Goal: Task Accomplishment & Management: Use online tool/utility

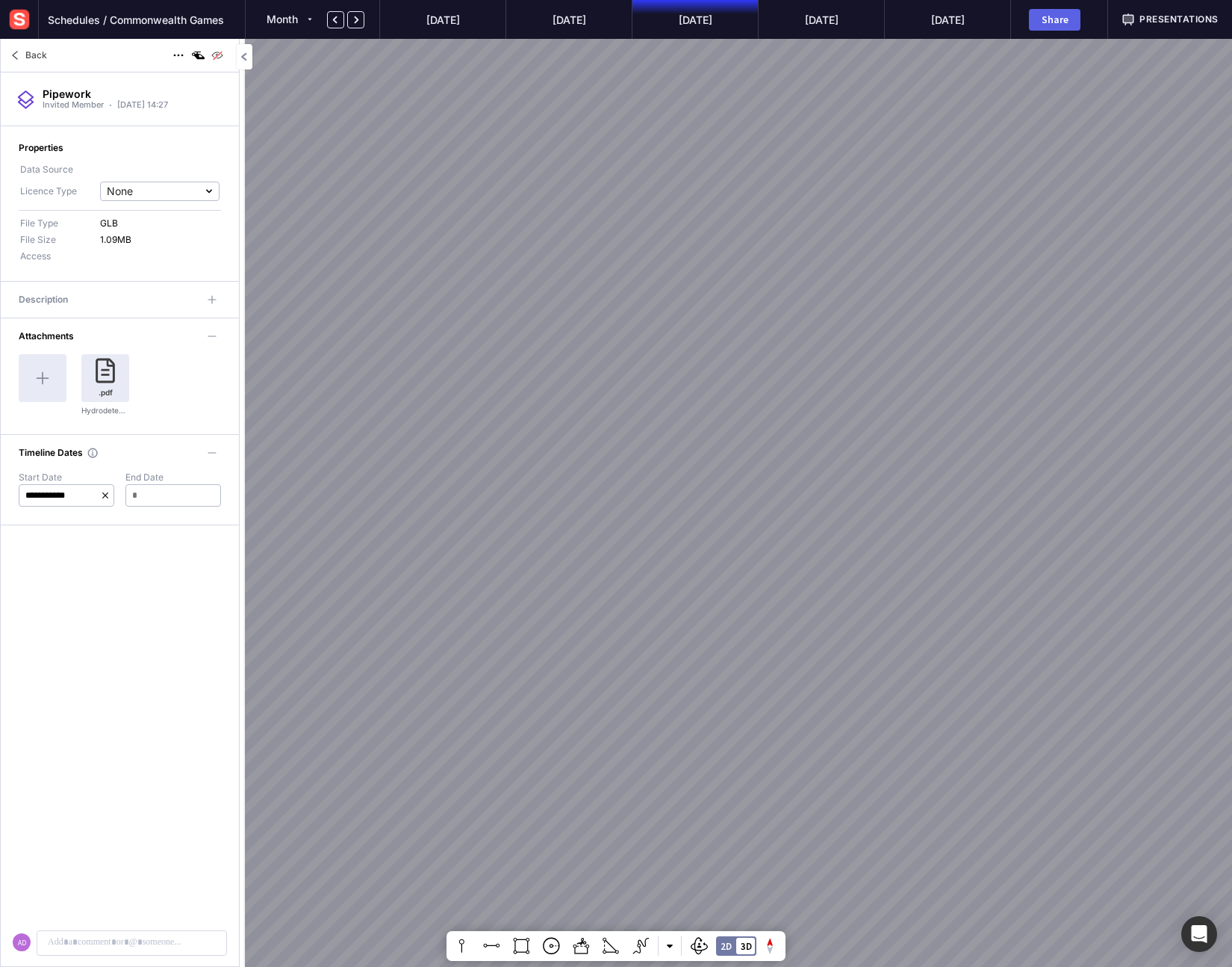
click at [13, 59] on mapp-icon at bounding box center [15, 55] width 18 height 18
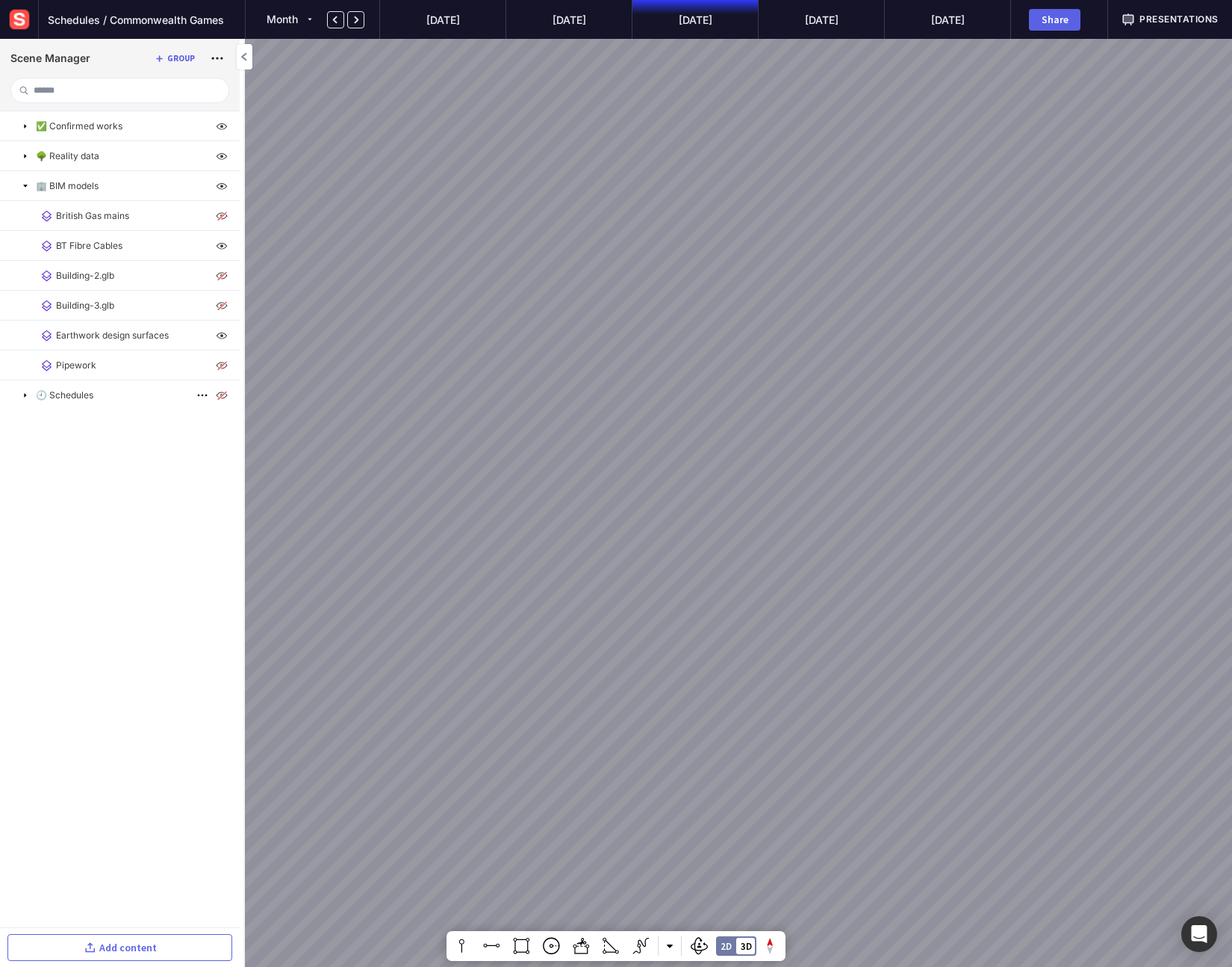
click at [26, 397] on mapp-icon at bounding box center [25, 395] width 12 height 12
click at [27, 398] on mapp-icon at bounding box center [25, 395] width 12 height 12
click at [59, 394] on p "🕘 Schedules" at bounding box center [64, 395] width 58 height 14
click at [104, 455] on cdk-virtual-scroll-viewport "✅ Confirmed works 🌳 Reality data 🏢 BIM models British Gas mains BT Fibre Cables…" at bounding box center [120, 519] width 240 height 816
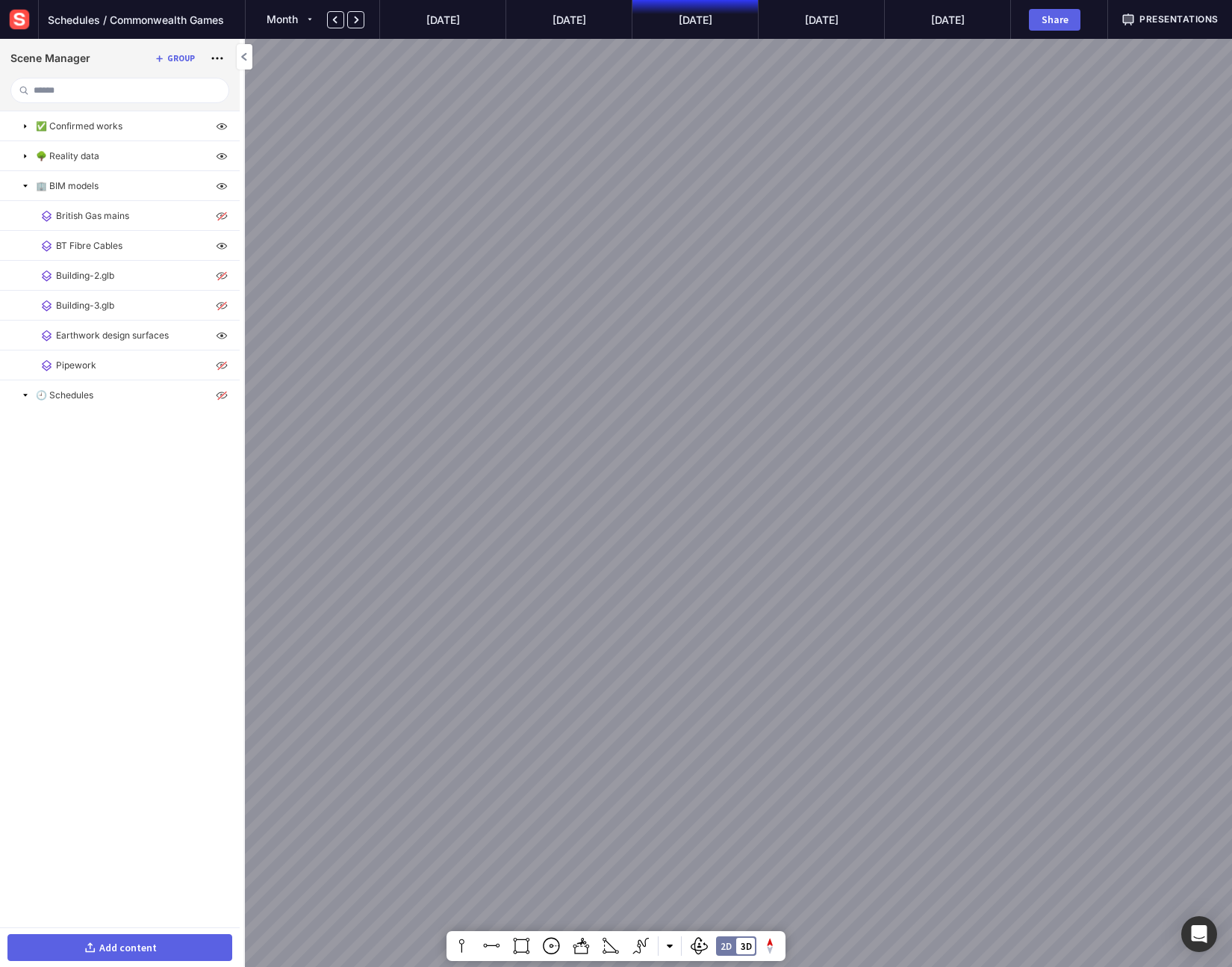
click at [114, 952] on div "Add content" at bounding box center [128, 947] width 58 height 11
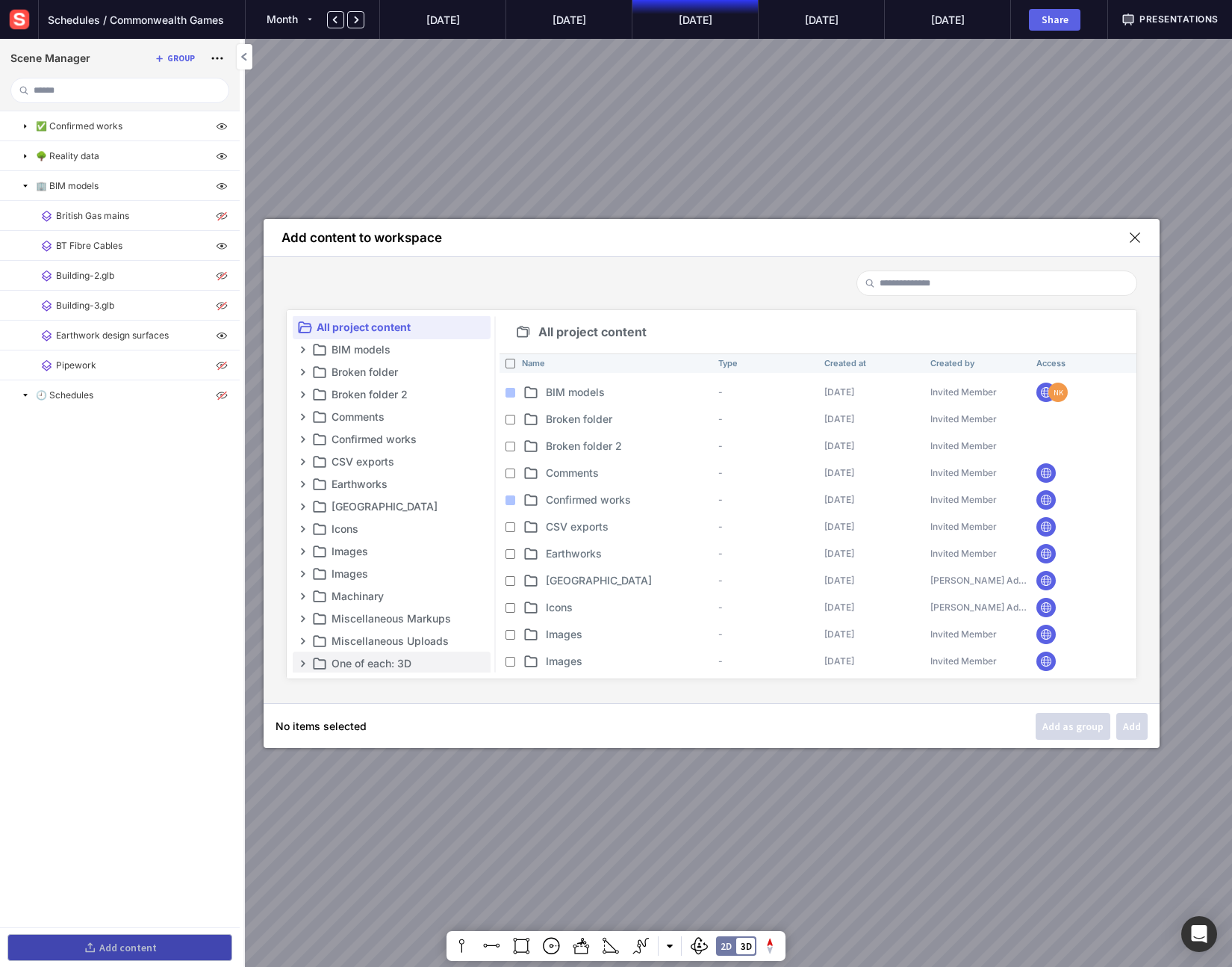
scroll to position [250, 0]
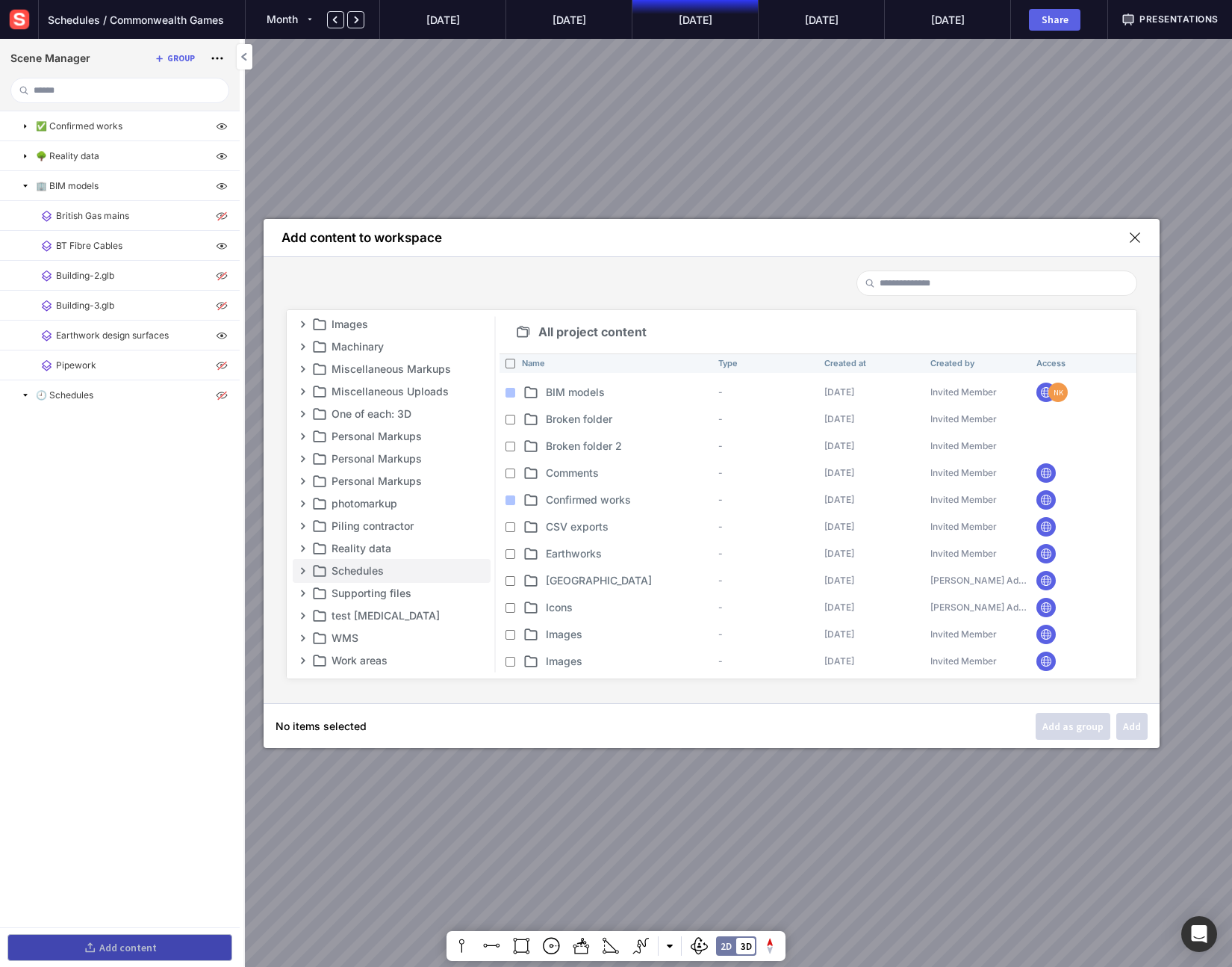
click at [384, 569] on p "Schedules" at bounding box center [410, 571] width 156 height 18
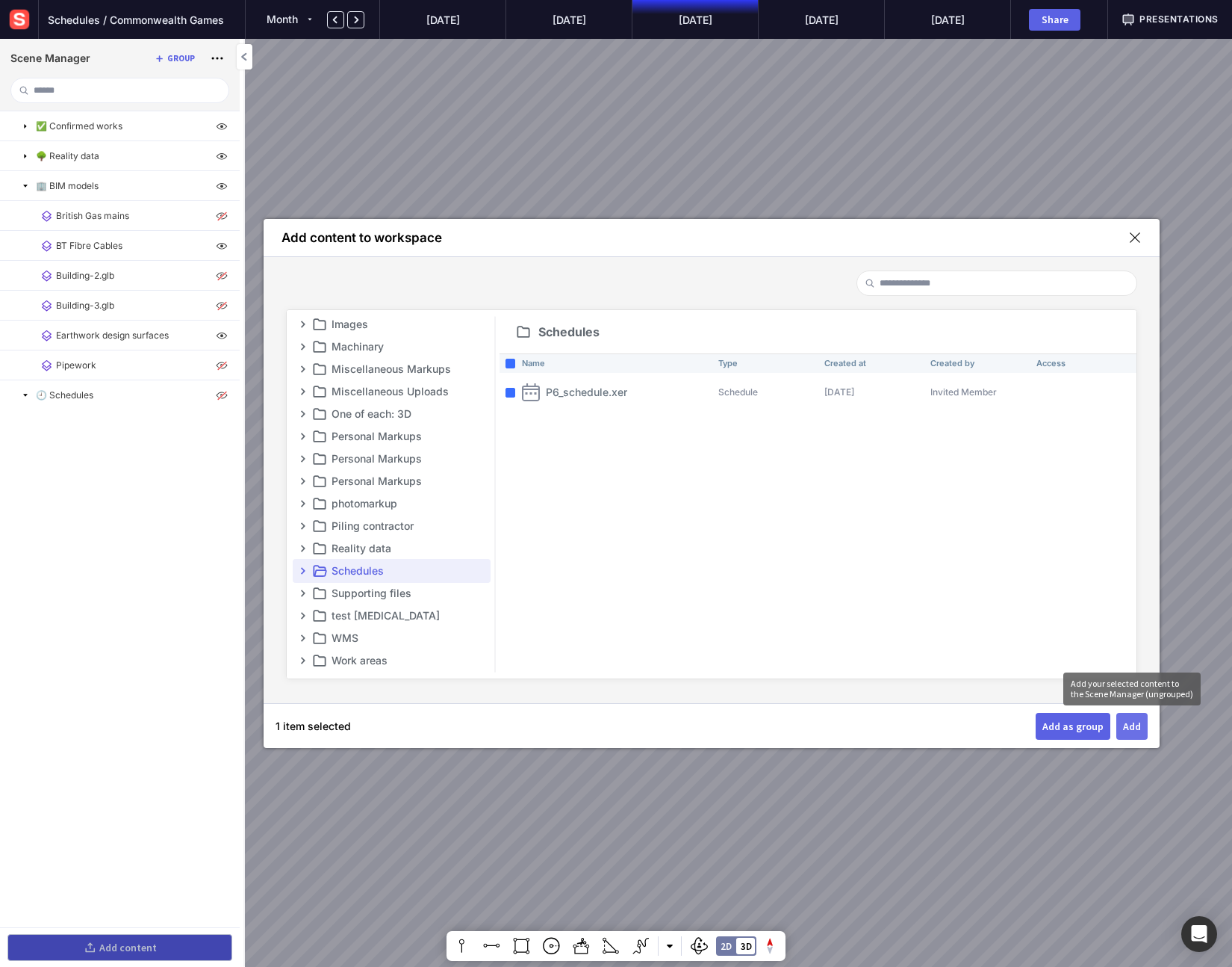
click at [1128, 728] on div "Add" at bounding box center [1132, 726] width 18 height 11
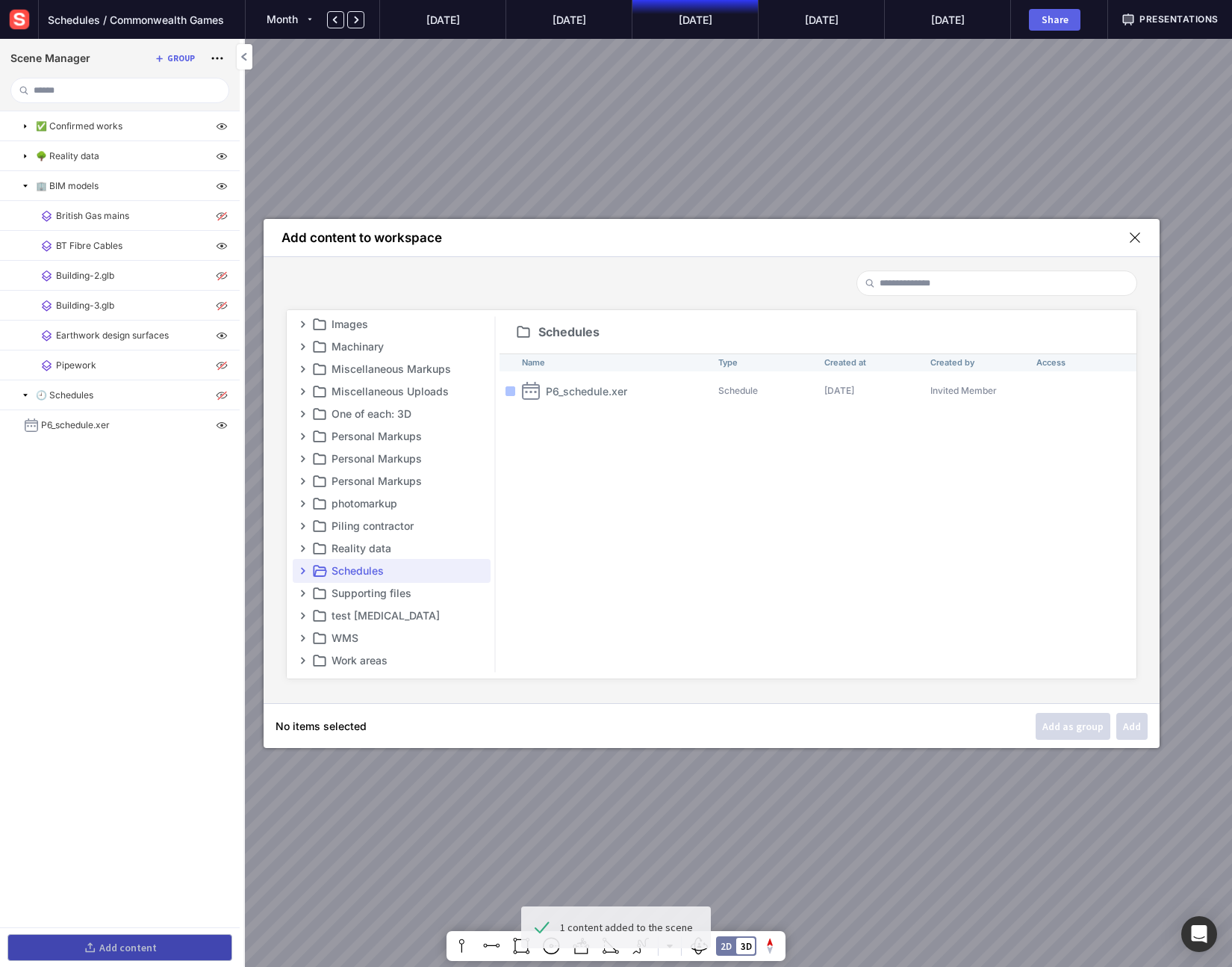
click at [1135, 241] on mapp-icon at bounding box center [1135, 238] width 14 height 14
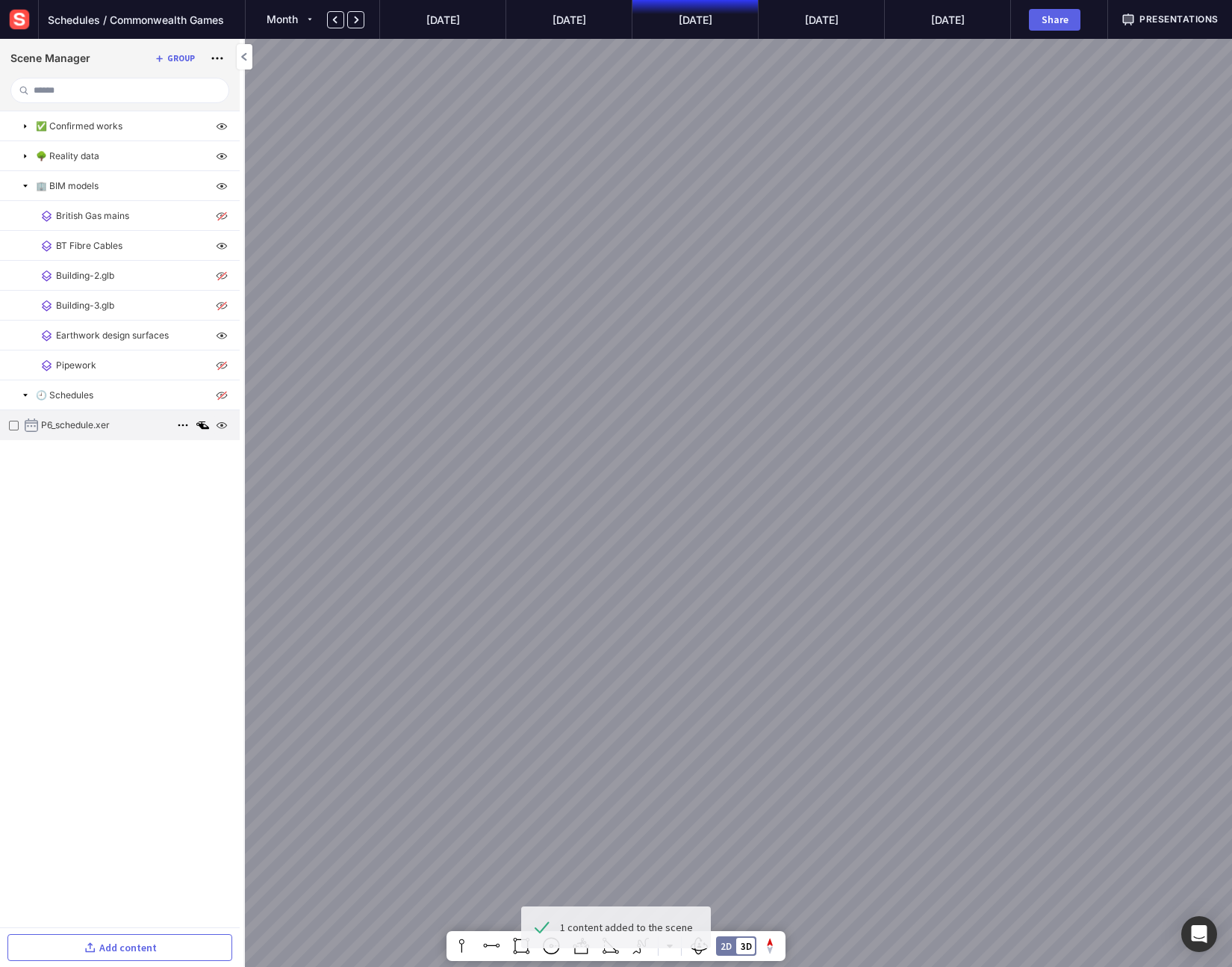
click at [222, 424] on img at bounding box center [221, 424] width 18 height 18
click at [221, 425] on img at bounding box center [221, 424] width 18 height 18
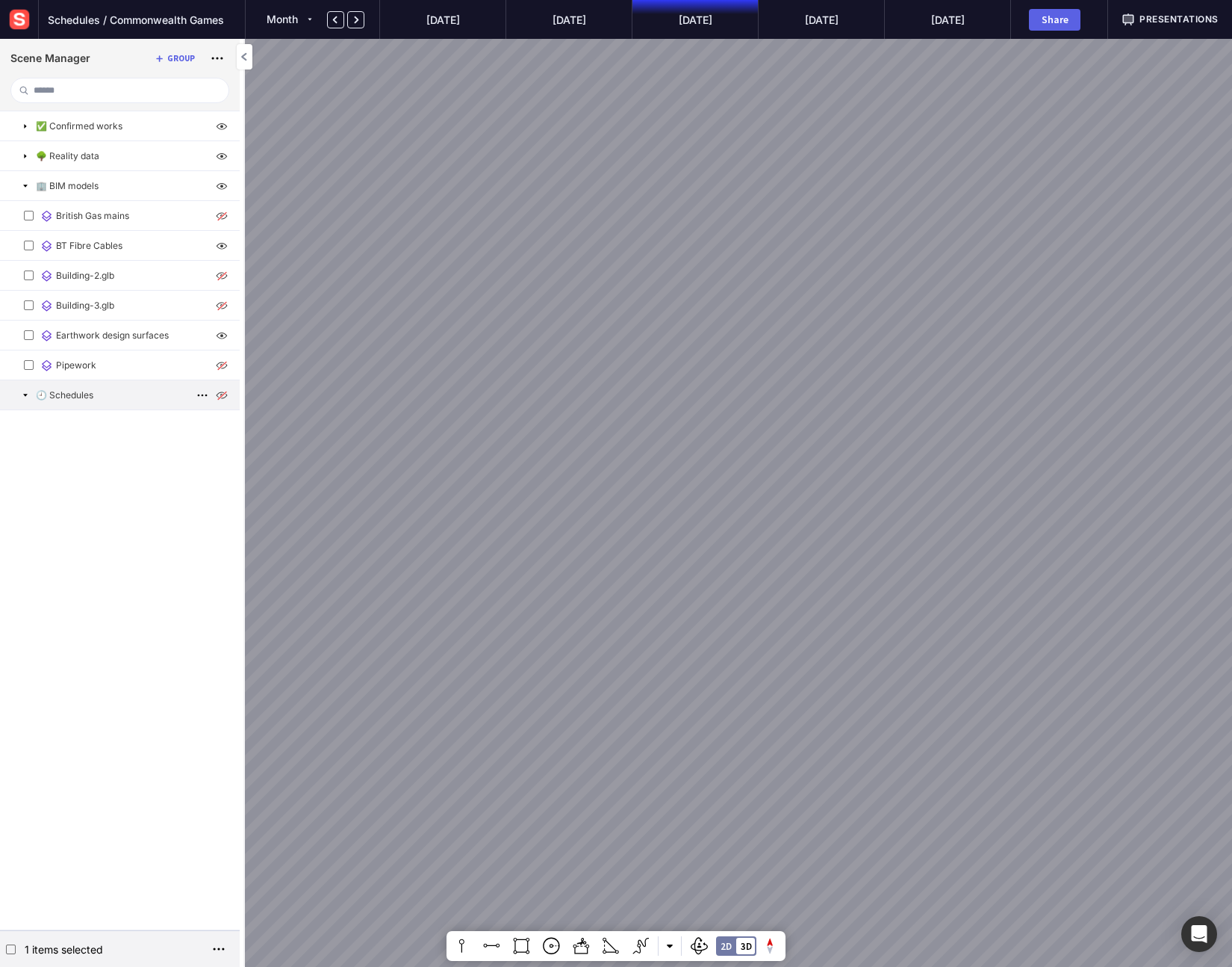
drag, startPoint x: 53, startPoint y: 425, endPoint x: 92, endPoint y: 395, distance: 49.2
